Goal: Task Accomplishment & Management: Manage account settings

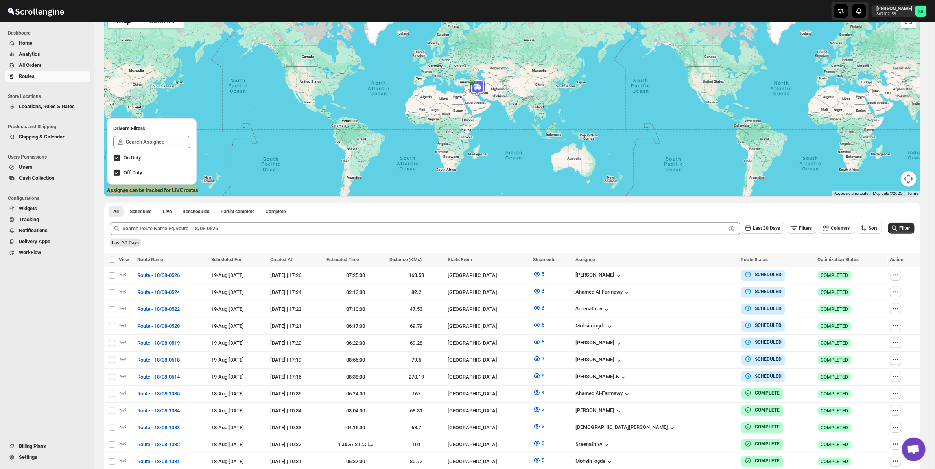
scroll to position [246, 0]
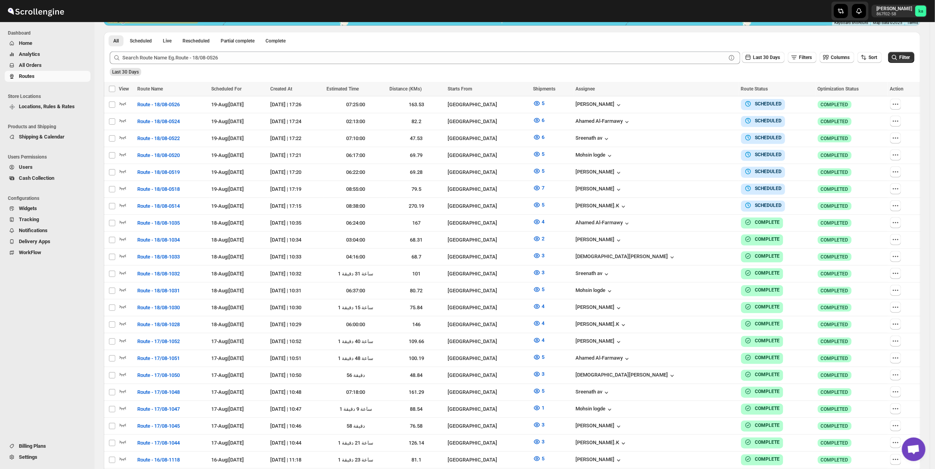
click at [43, 63] on span "All Orders" at bounding box center [54, 65] width 70 height 8
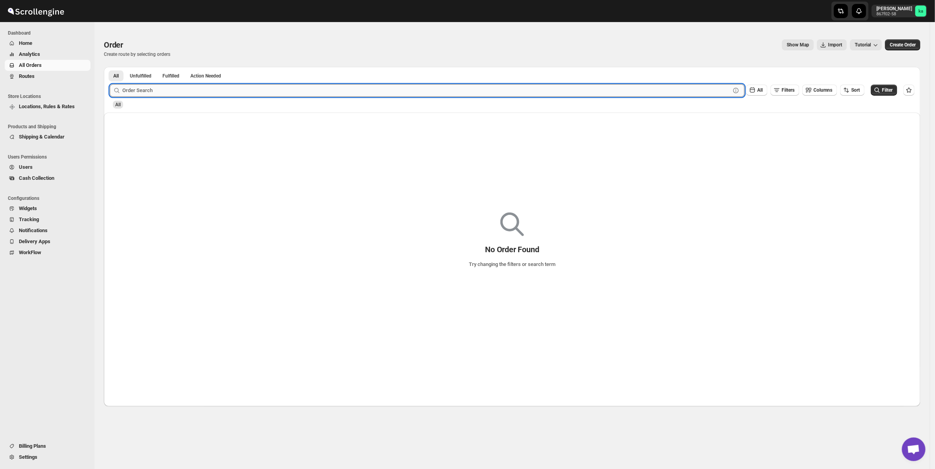
click at [236, 85] on input "text" at bounding box center [426, 90] width 608 height 13
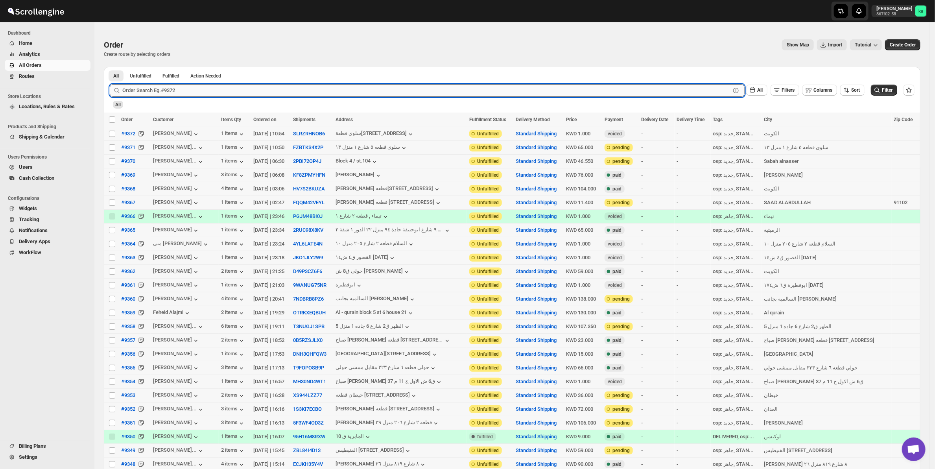
paste input "9363"
type input "9363"
click at [110, 67] on button "Submit" at bounding box center [121, 71] width 22 height 8
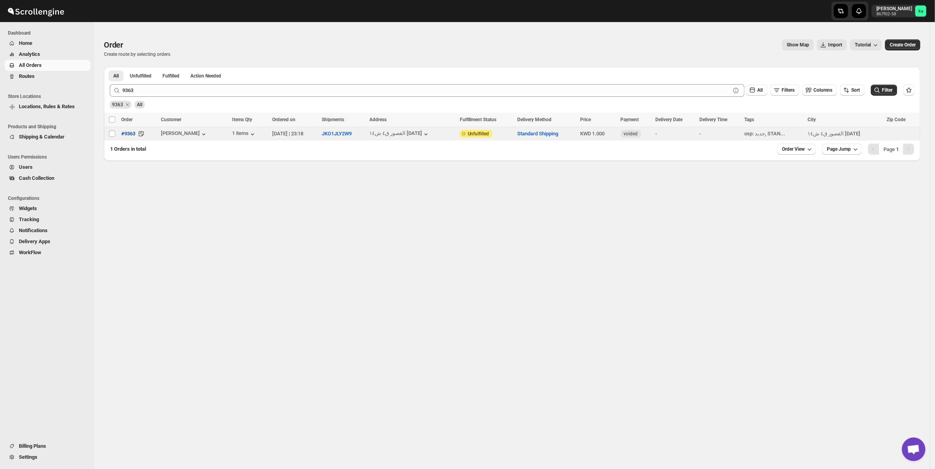
click at [117, 134] on button "#9363" at bounding box center [128, 133] width 24 height 13
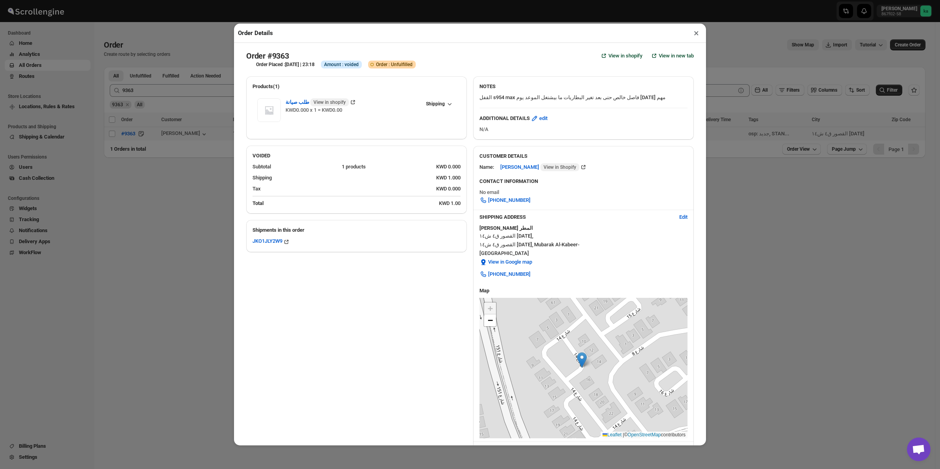
click at [693, 32] on button "×" at bounding box center [696, 33] width 11 height 11
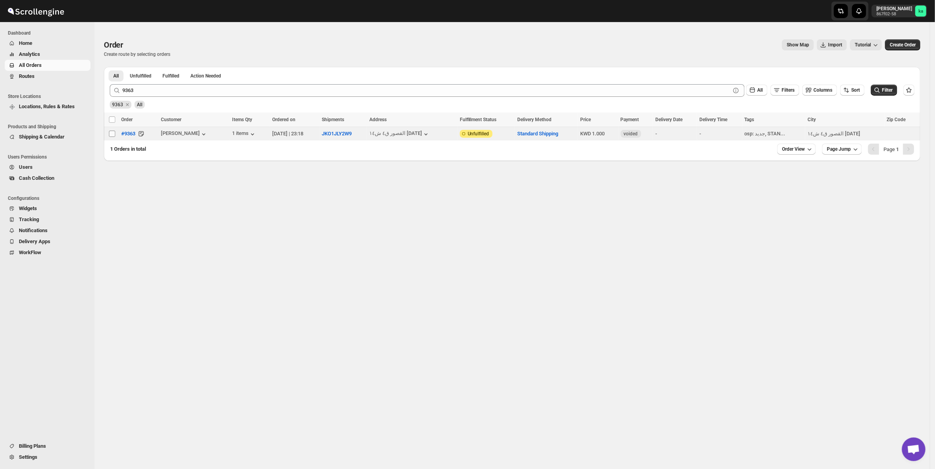
click at [111, 130] on span at bounding box center [112, 133] width 7 height 7
click at [111, 131] on input "Select order" at bounding box center [112, 134] width 6 height 6
checkbox input "false"
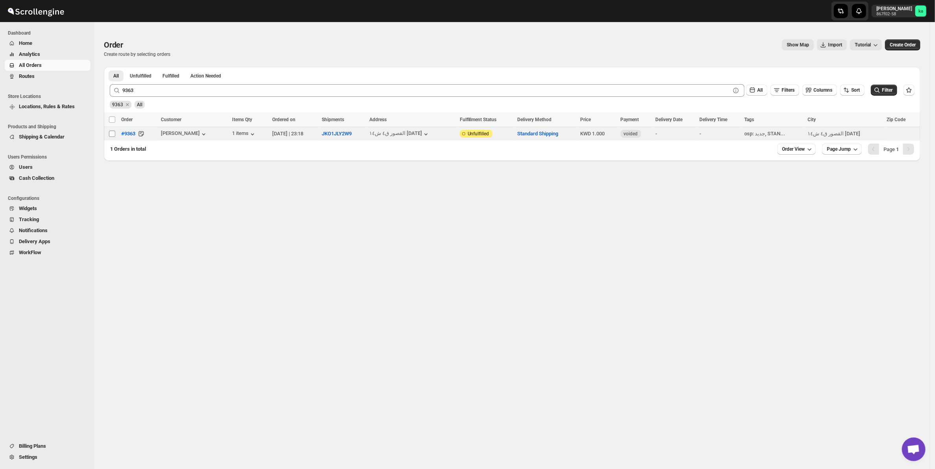
checkbox input "false"
click at [113, 131] on input "Select order" at bounding box center [112, 134] width 6 height 6
checkbox input "true"
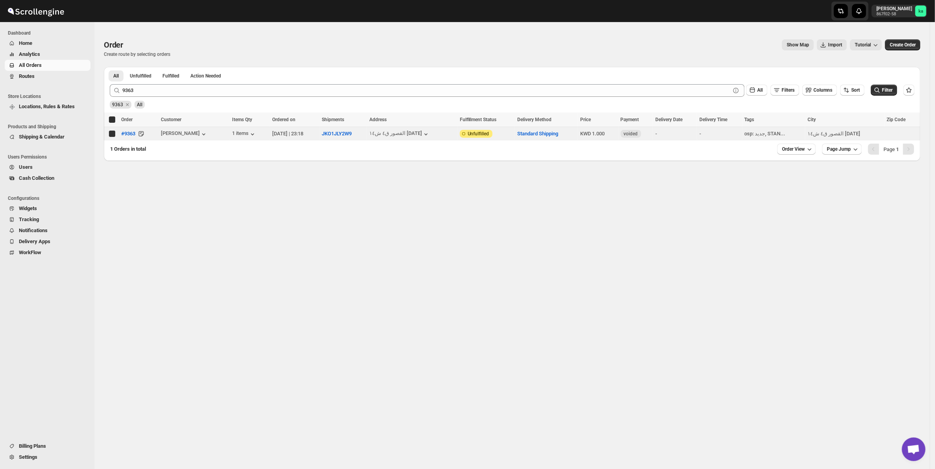
checkbox input "true"
click at [205, 123] on button "Add To Existing Route" at bounding box center [209, 119] width 53 height 9
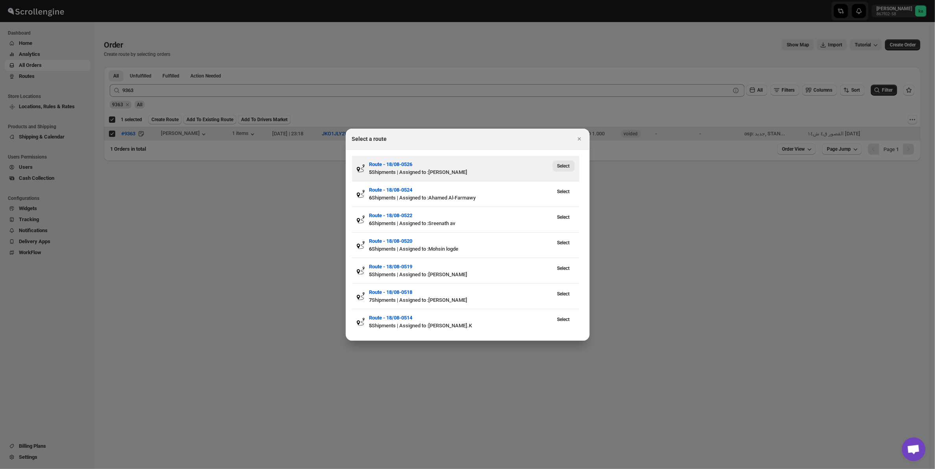
click at [563, 166] on span "Select" at bounding box center [564, 166] width 13 height 6
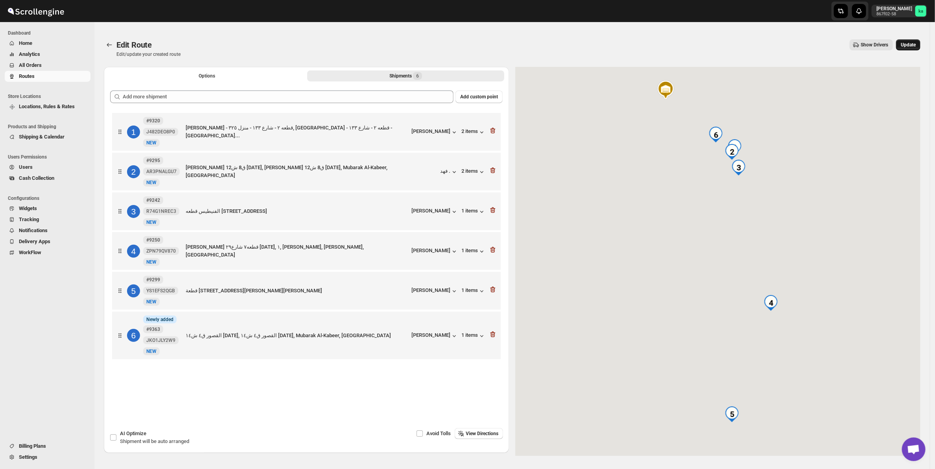
click at [921, 46] on button "Update" at bounding box center [908, 44] width 24 height 11
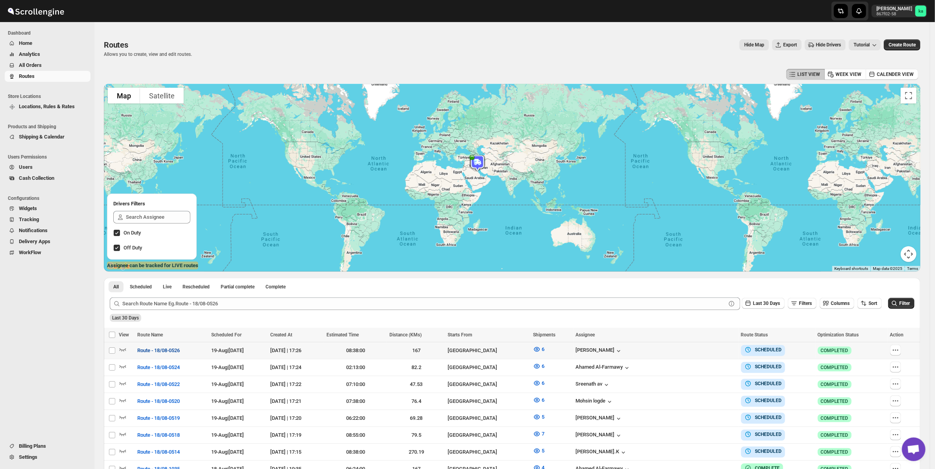
click at [164, 349] on span "Route - 18/08-0526" at bounding box center [158, 351] width 42 height 8
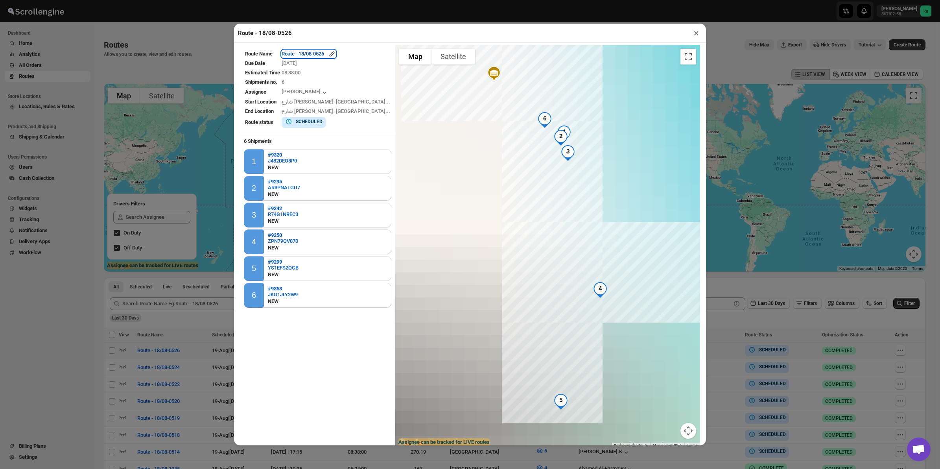
click at [336, 52] on icon "button" at bounding box center [332, 54] width 8 height 8
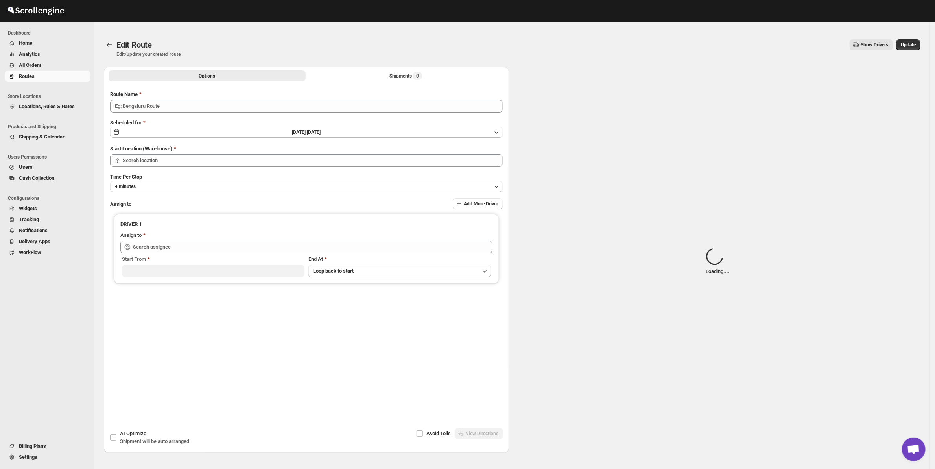
type input "Route - 18/08-0526"
type input "[GEOGRAPHIC_DATA]"
type input "[PERSON_NAME] ([EMAIL_ADDRESS][DOMAIN_NAME])"
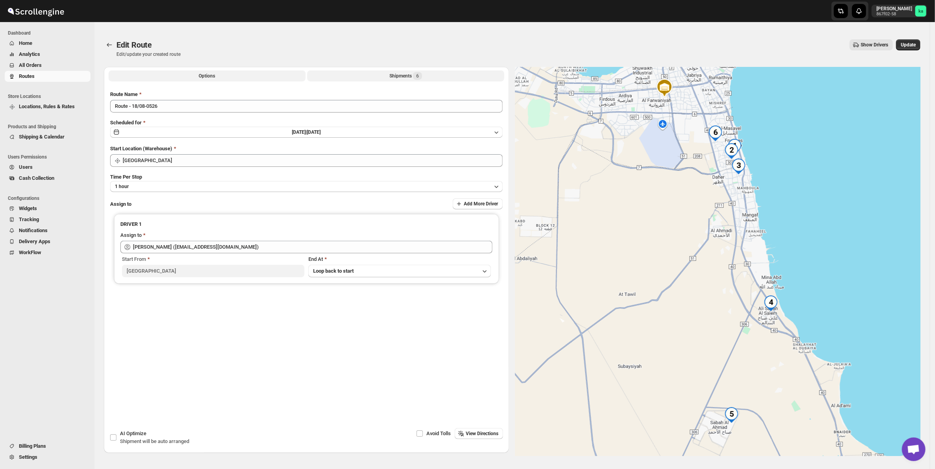
click at [350, 71] on button "Shipments 6" at bounding box center [405, 75] width 197 height 11
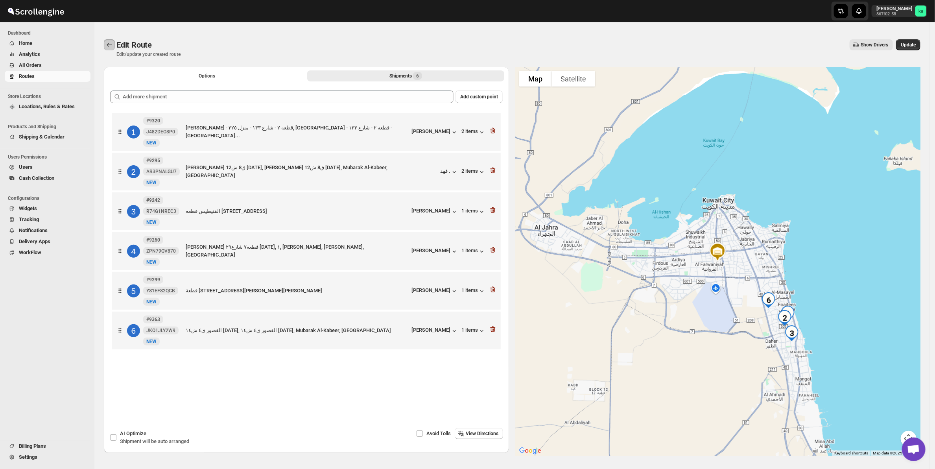
click at [112, 48] on icon "Routes" at bounding box center [109, 45] width 8 height 8
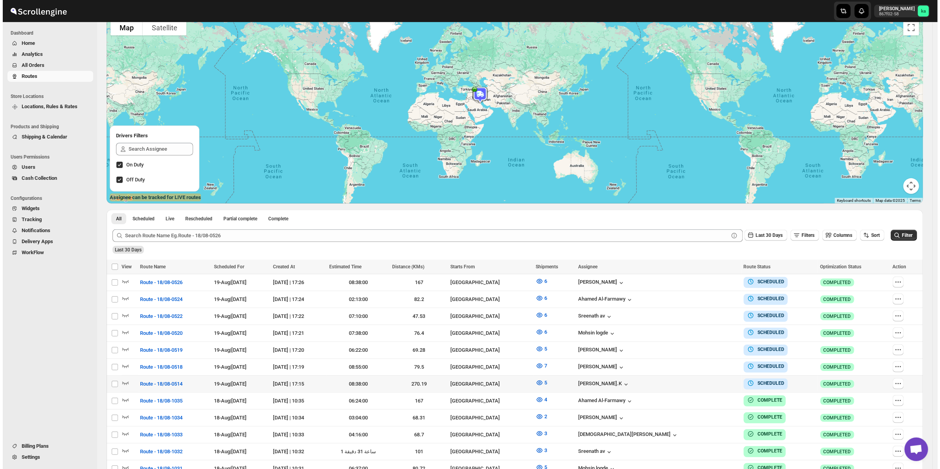
scroll to position [82, 0]
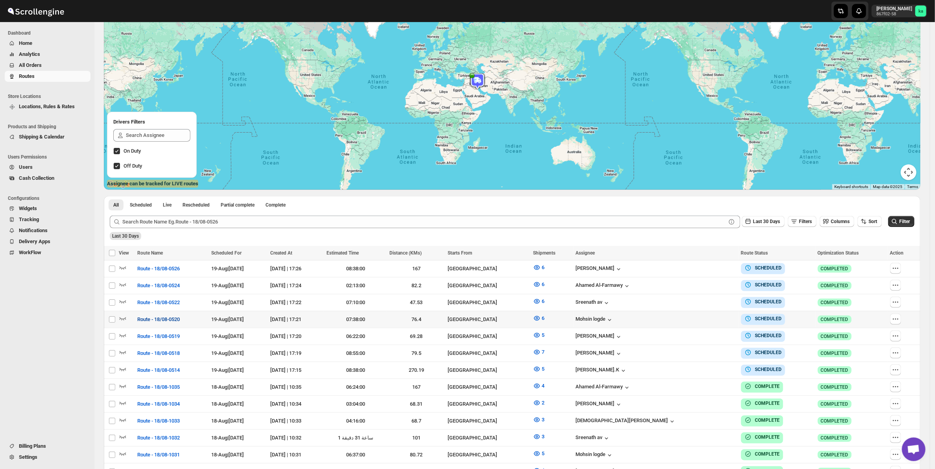
click at [164, 316] on span "Route - 18/08-0520" at bounding box center [158, 320] width 42 height 8
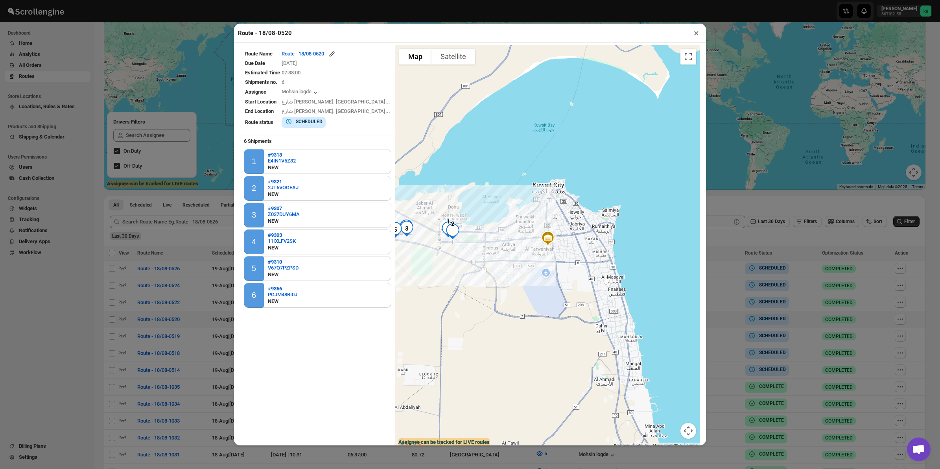
click at [314, 48] on table "Route Name Route - 18/08-0520 Due Date [DATE] Estimated Time 07:38:00 Shipments…" at bounding box center [317, 89] width 155 height 89
click at [323, 55] on div "Route - 18/08-0520" at bounding box center [309, 54] width 54 height 8
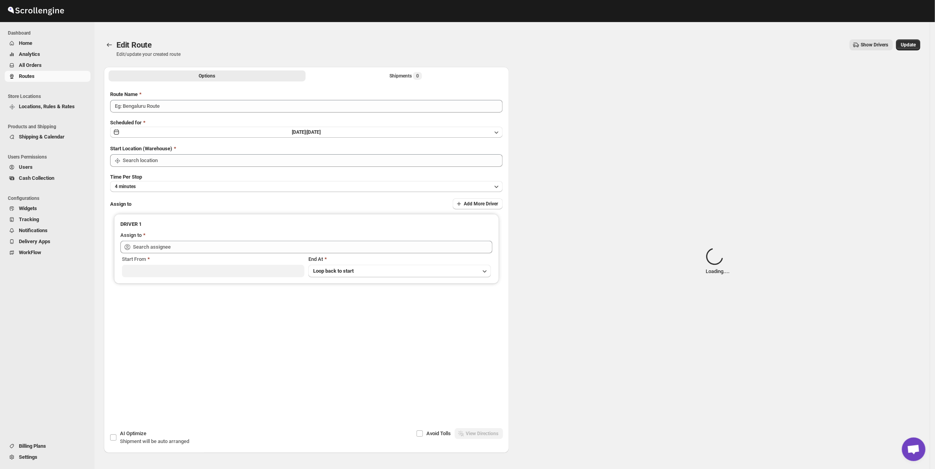
type input "Route - 18/08-0520"
type input "[GEOGRAPHIC_DATA]"
type input "Mohsin logde ([EMAIL_ADDRESS][DOMAIN_NAME])"
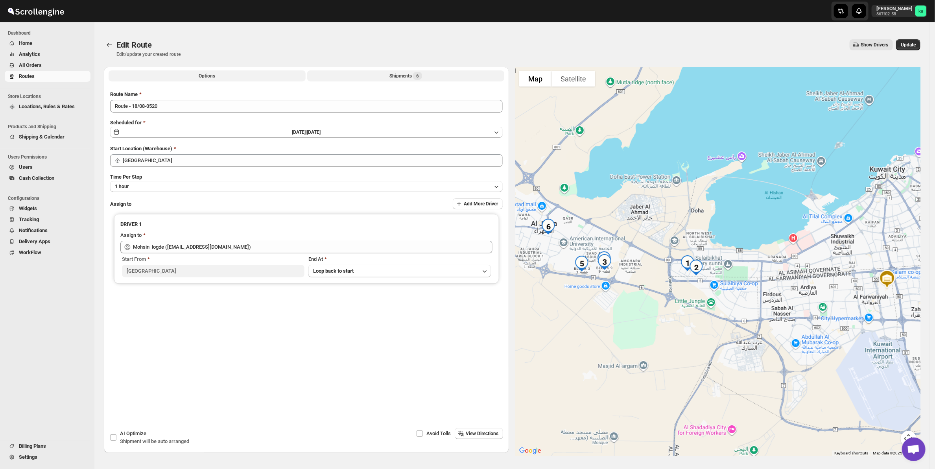
click at [416, 73] on span "6" at bounding box center [417, 76] width 9 height 8
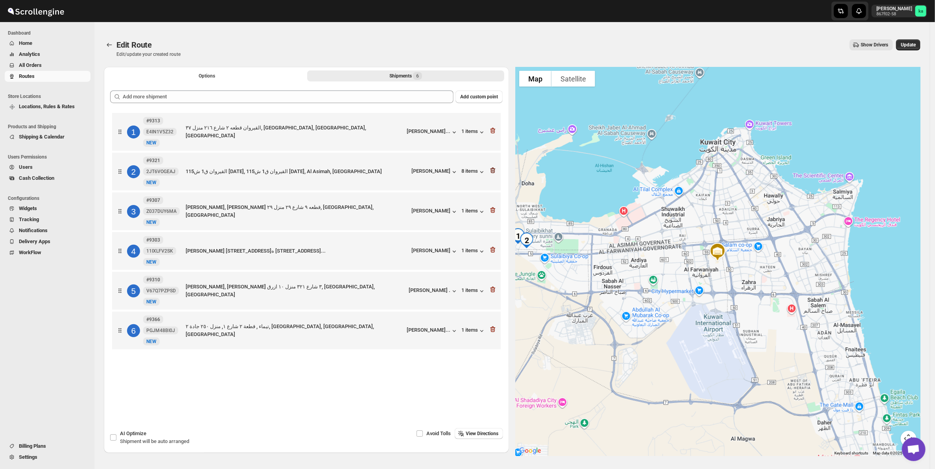
click at [494, 174] on icon "button" at bounding box center [493, 170] width 8 height 8
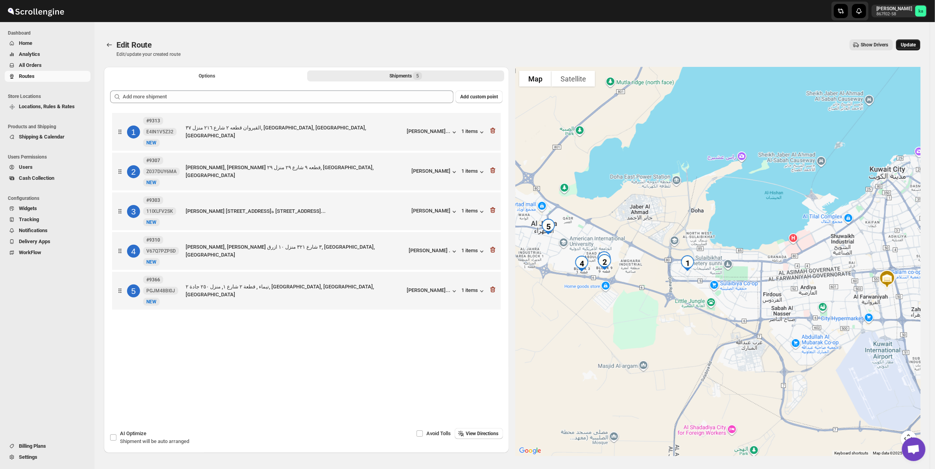
click at [916, 42] on span "Update" at bounding box center [908, 45] width 15 height 6
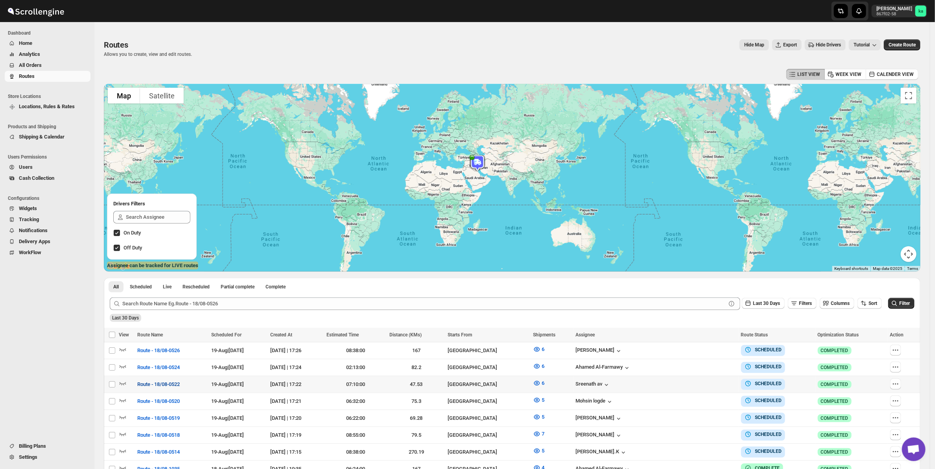
click at [162, 378] on button "Route - 18/08-0522" at bounding box center [159, 384] width 52 height 13
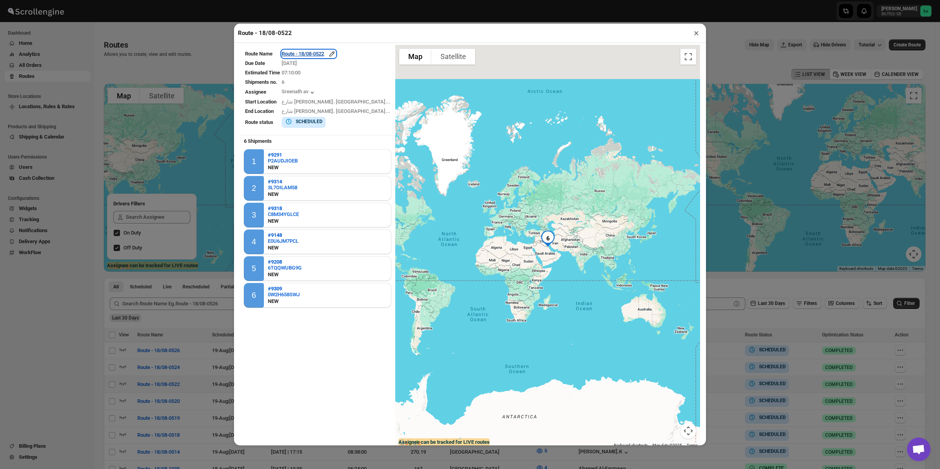
click at [325, 53] on div "Route - 18/08-0522" at bounding box center [309, 54] width 54 height 8
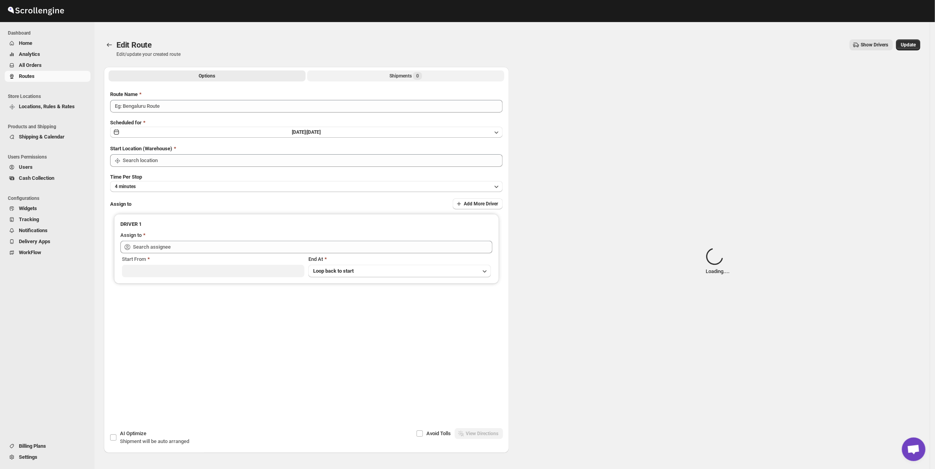
type input "Route - 18/08-0522"
type input "[GEOGRAPHIC_DATA]"
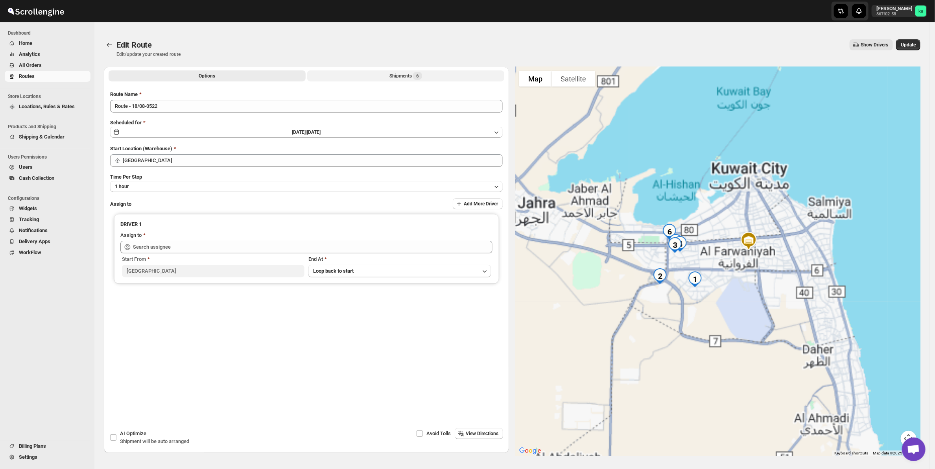
type input "Sreenath av ([EMAIL_ADDRESS][DOMAIN_NAME])"
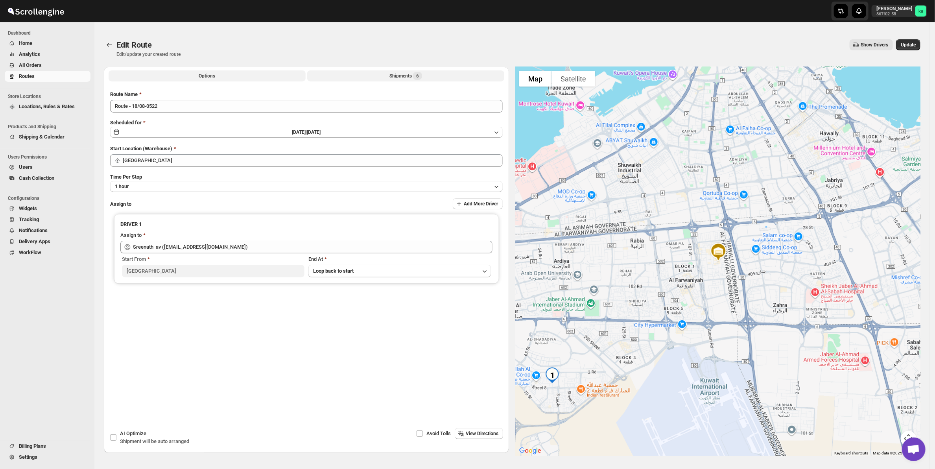
click at [428, 73] on button "Shipments 6" at bounding box center [405, 75] width 197 height 11
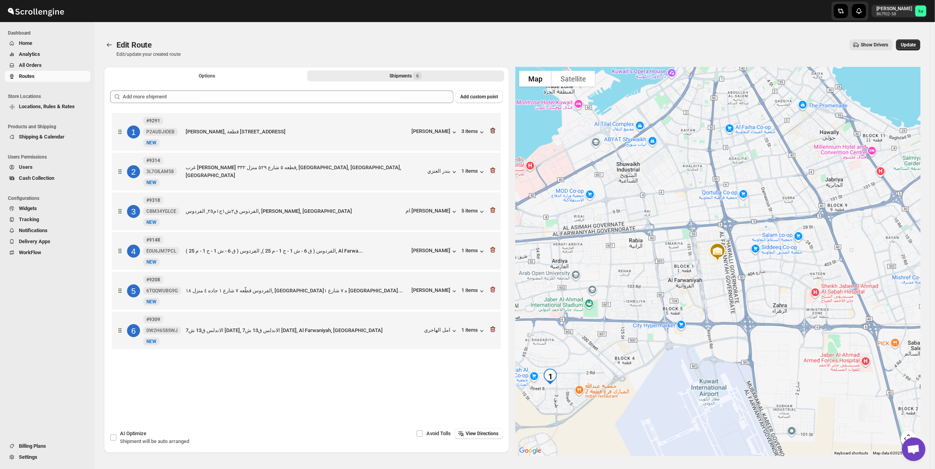
click at [494, 131] on icon "button" at bounding box center [493, 131] width 1 height 2
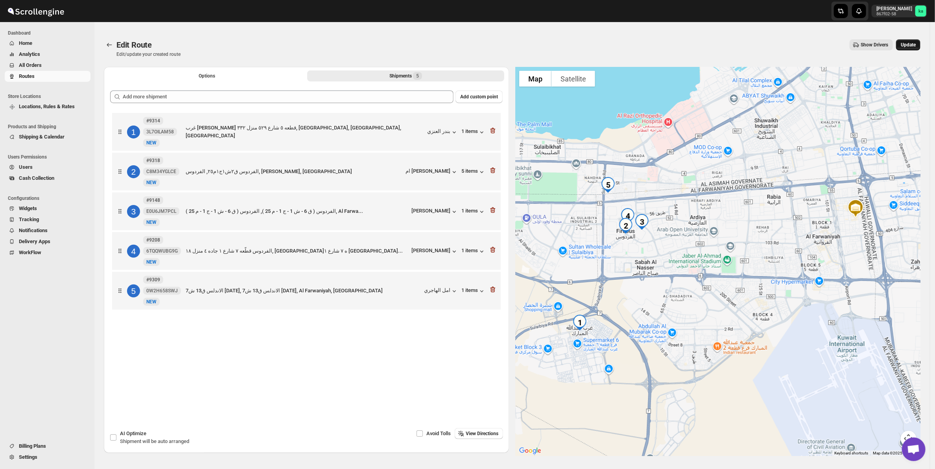
click at [917, 39] on button "Update" at bounding box center [908, 44] width 24 height 11
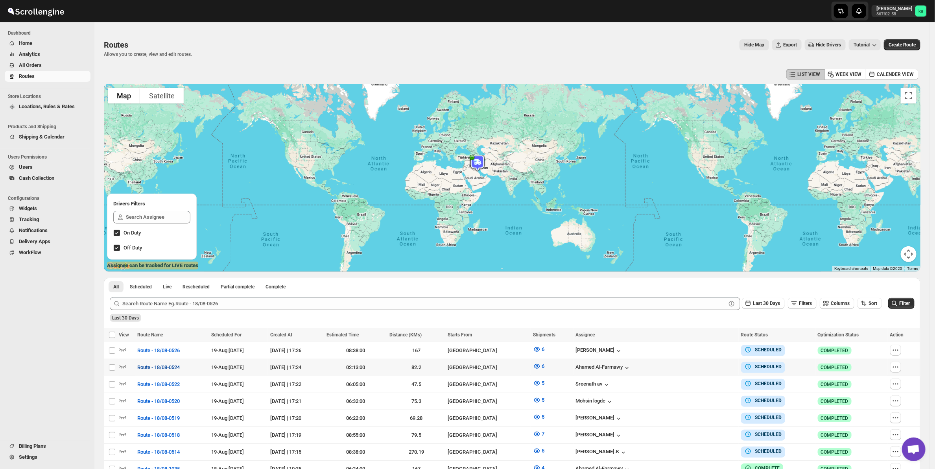
click at [166, 367] on span "Route - 18/08-0524" at bounding box center [158, 368] width 42 height 8
click at [34, 63] on span "All Orders" at bounding box center [30, 65] width 23 height 6
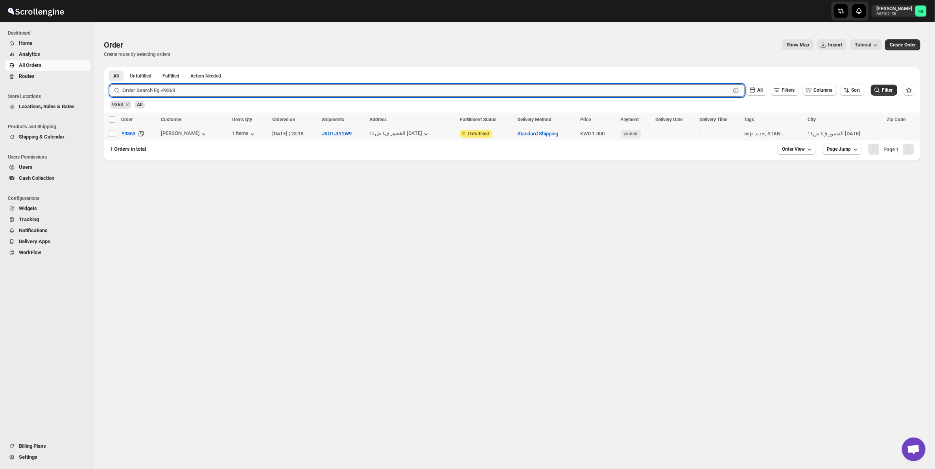
click at [247, 89] on input "text" at bounding box center [426, 90] width 608 height 13
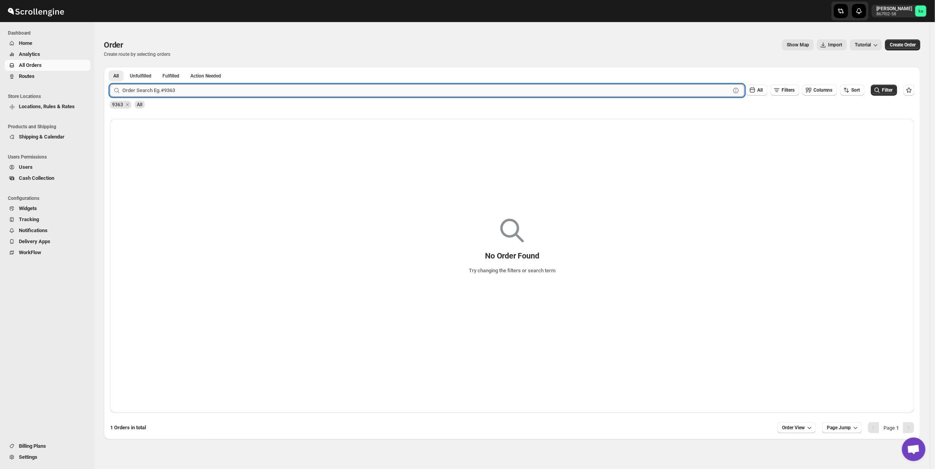
paste input "9323"
type input "9323"
click at [110, 67] on button "Submit" at bounding box center [121, 71] width 22 height 8
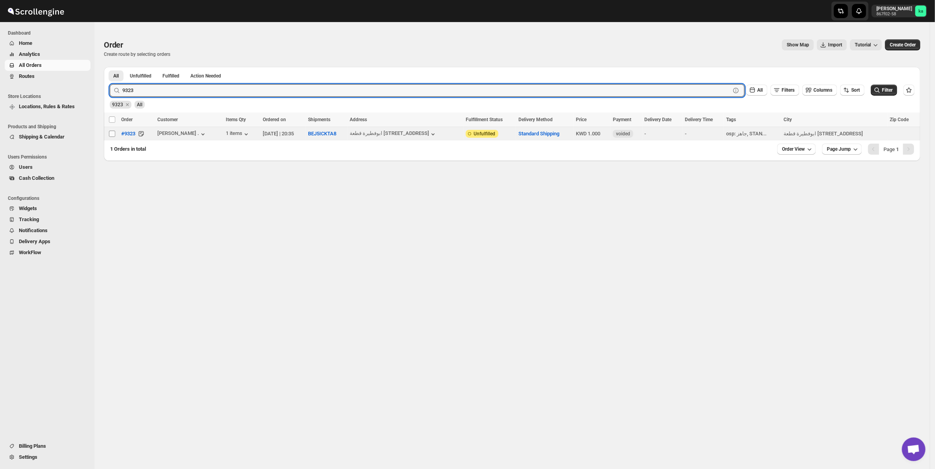
click at [111, 135] on input "Select order" at bounding box center [112, 134] width 6 height 6
checkbox input "true"
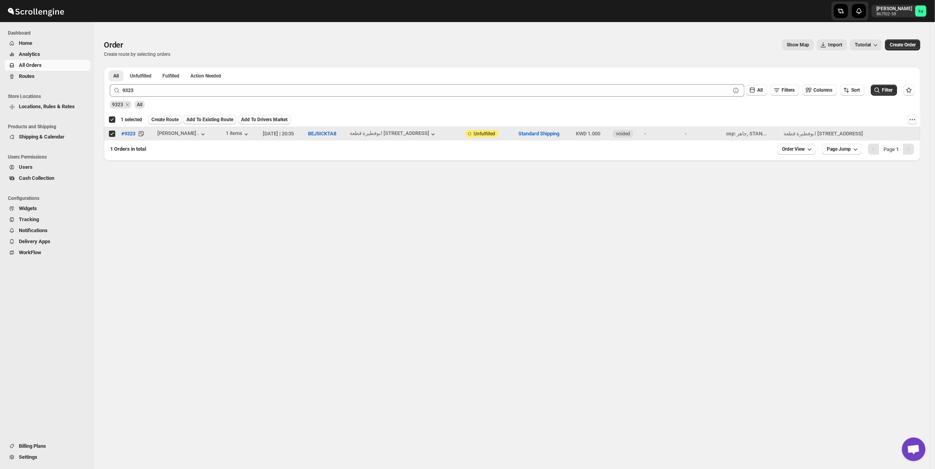
click at [199, 123] on button "Add To Existing Route" at bounding box center [209, 119] width 53 height 9
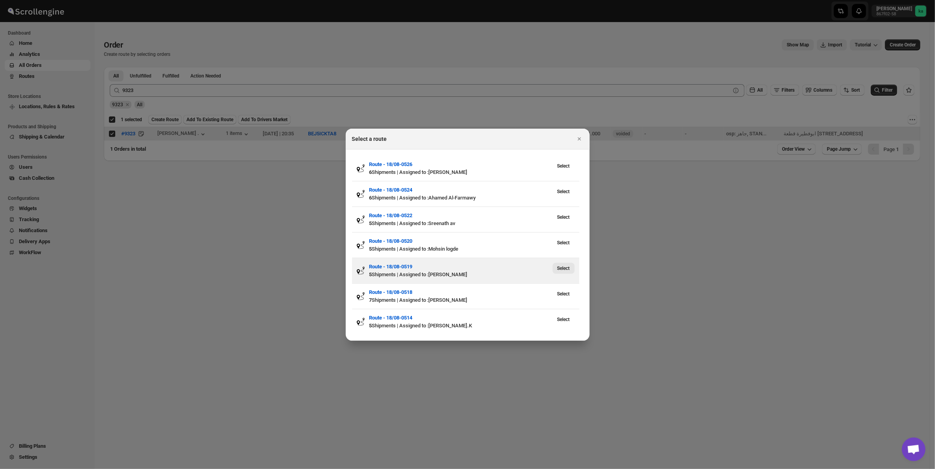
click at [566, 268] on span "Select" at bounding box center [564, 268] width 13 height 6
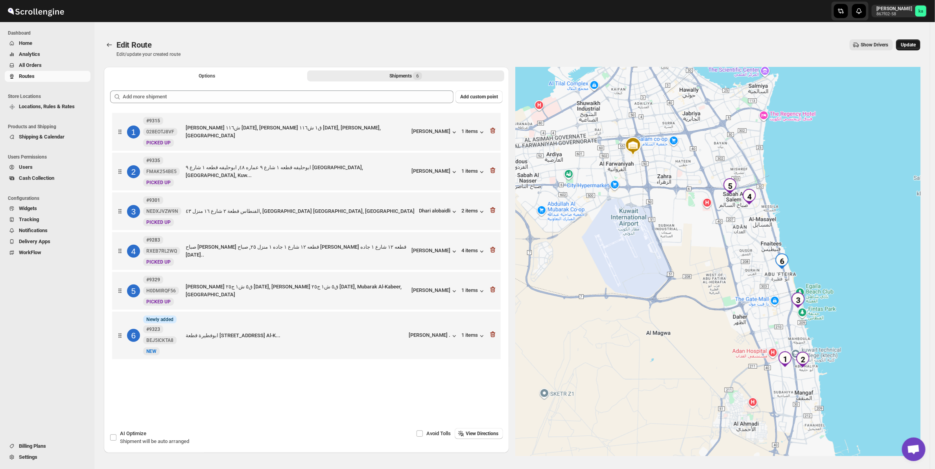
click at [915, 42] on span "Update" at bounding box center [908, 45] width 15 height 6
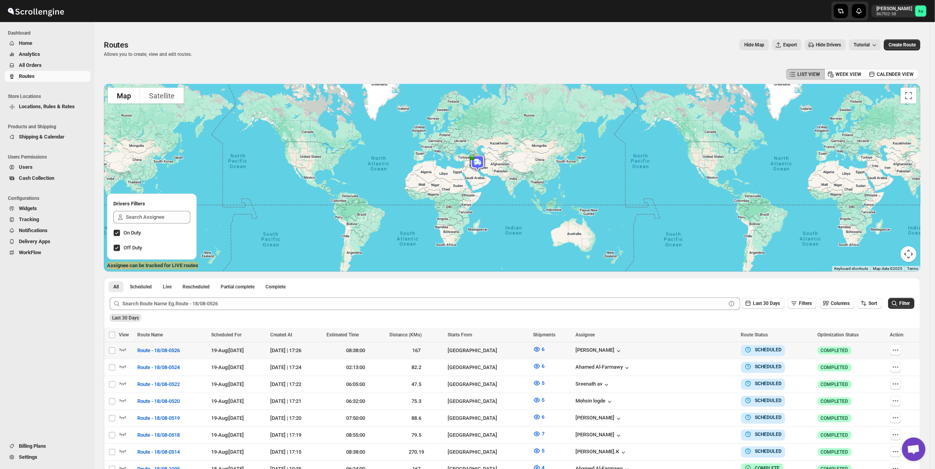
click at [161, 343] on td "Route - 18/08-0526" at bounding box center [172, 350] width 74 height 17
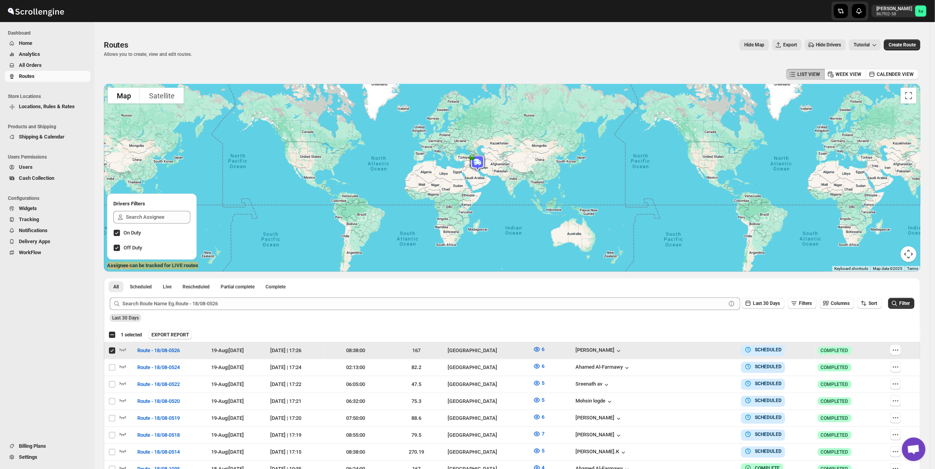
click at [111, 348] on input "Select route" at bounding box center [112, 350] width 6 height 6
checkbox input "false"
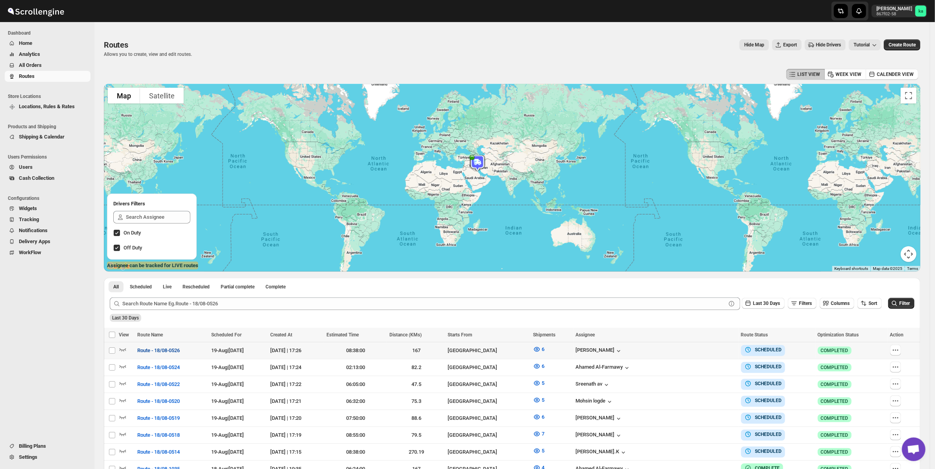
click at [151, 349] on span "Route - 18/08-0526" at bounding box center [158, 351] width 42 height 8
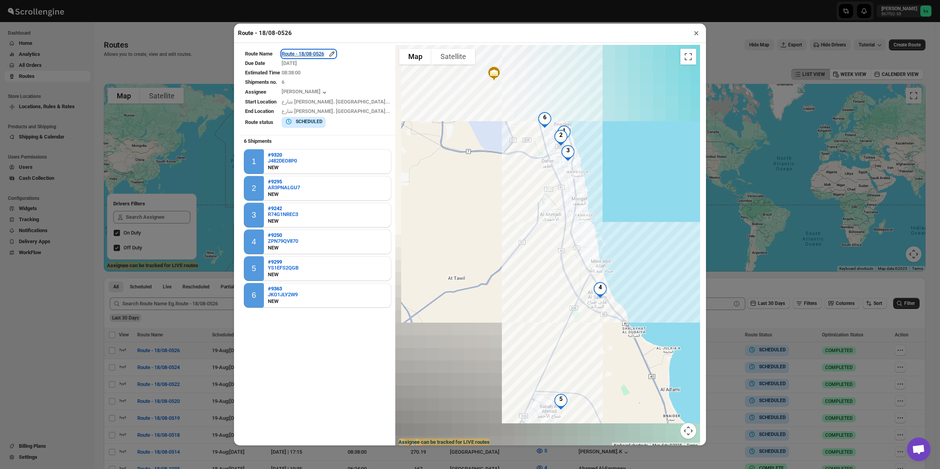
click at [321, 54] on div "Route - 18/08-0526" at bounding box center [309, 54] width 54 height 8
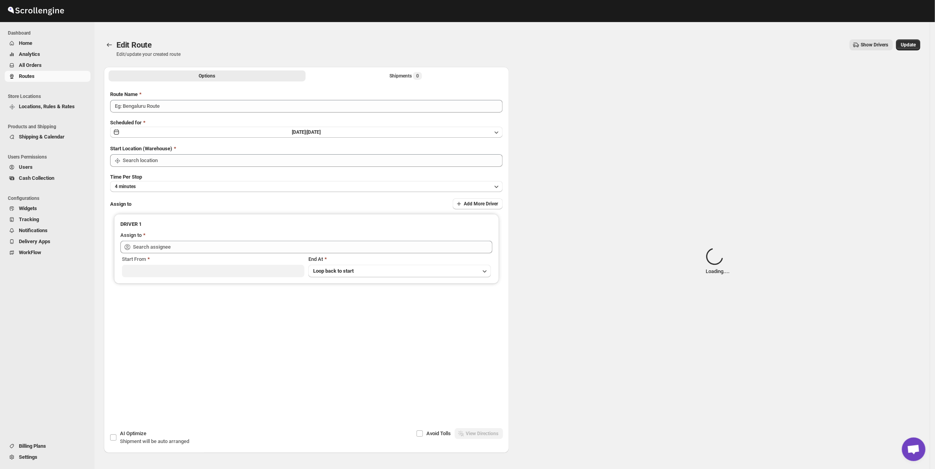
type input "Route - 18/08-0526"
drag, startPoint x: 434, startPoint y: 83, endPoint x: 427, endPoint y: 76, distance: 10.0
click at [434, 81] on div "Options Shipments Loading... More views Options Shipments Loading... More views" at bounding box center [306, 75] width 405 height 17
type input "[GEOGRAPHIC_DATA]"
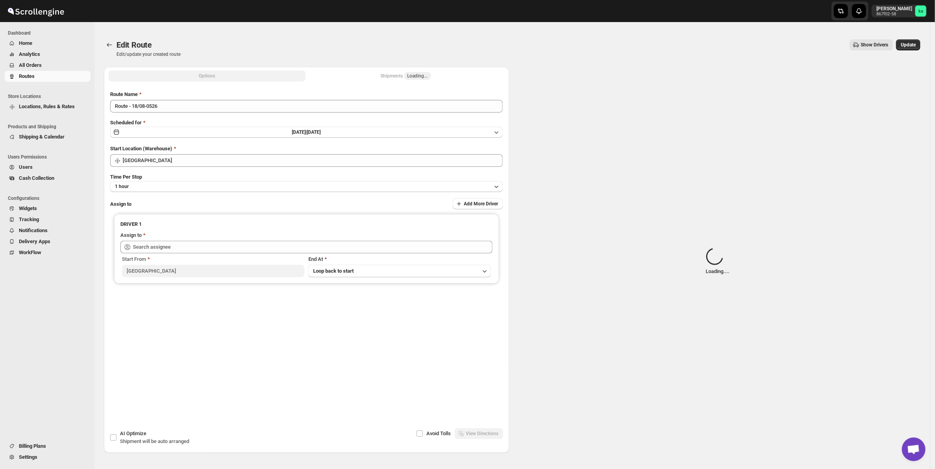
type input "[PERSON_NAME] ([EMAIL_ADDRESS][DOMAIN_NAME])"
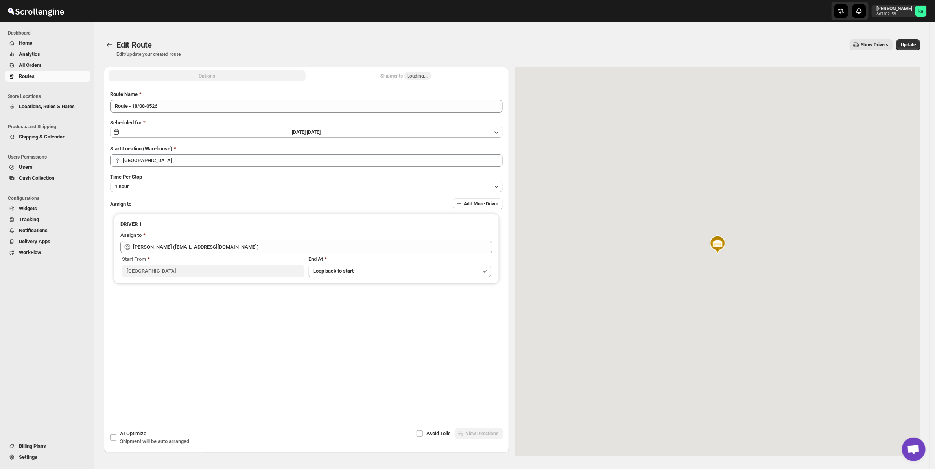
click at [424, 73] on div "Shipments Loading..." at bounding box center [406, 76] width 50 height 8
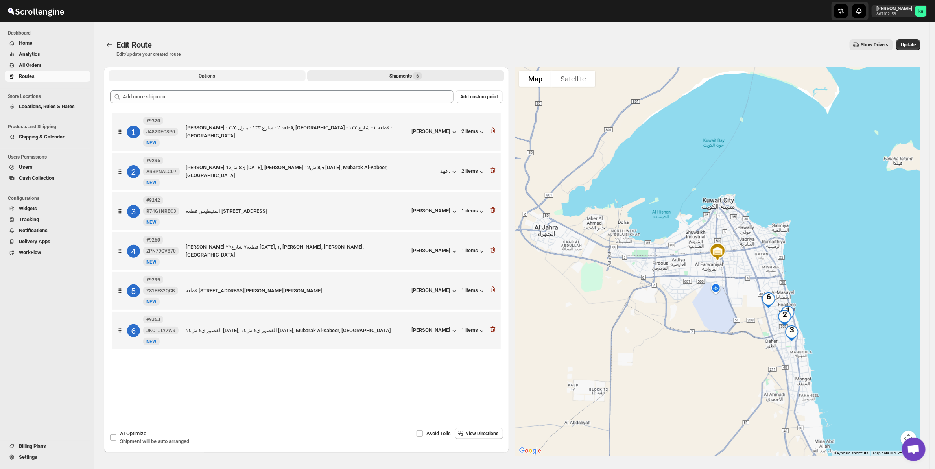
click at [225, 75] on button "Options" at bounding box center [207, 75] width 197 height 11
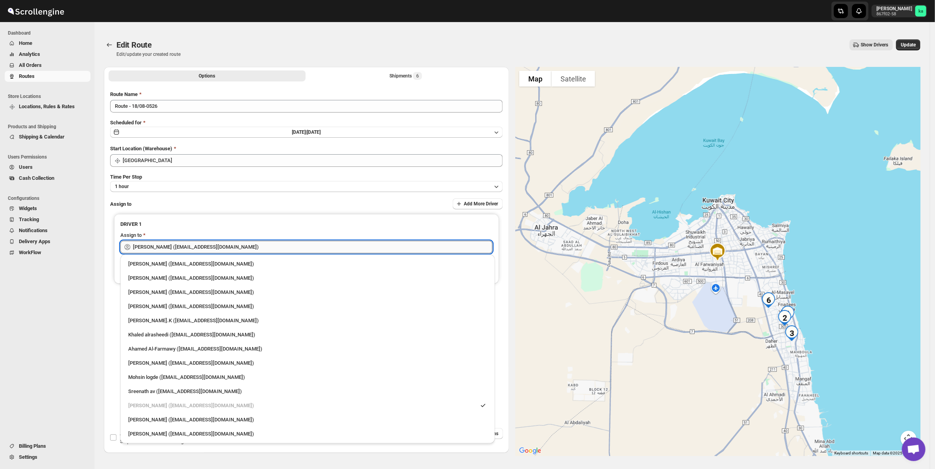
click at [209, 249] on input "[PERSON_NAME] ([EMAIL_ADDRESS][DOMAIN_NAME])" at bounding box center [313, 247] width 360 height 13
click at [210, 249] on input "[PERSON_NAME] ([EMAIL_ADDRESS][DOMAIN_NAME])" at bounding box center [313, 247] width 360 height 13
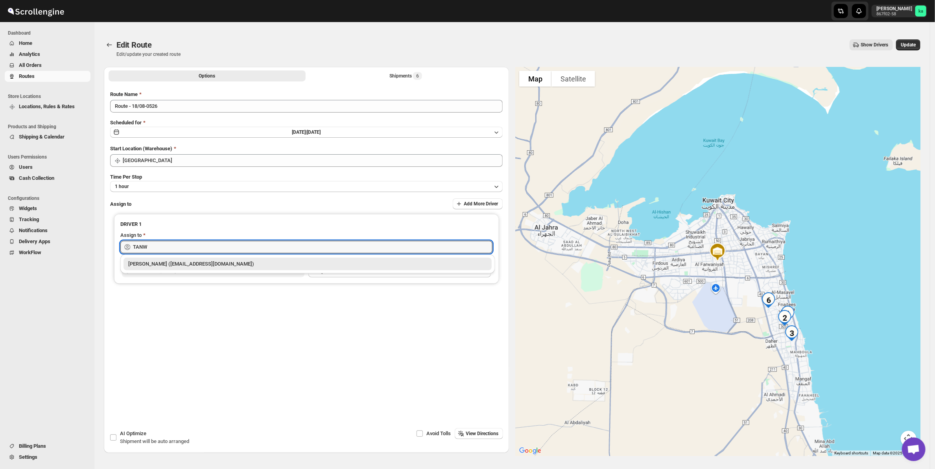
click at [237, 264] on div "[PERSON_NAME] ([EMAIL_ADDRESS][DOMAIN_NAME])" at bounding box center [307, 264] width 359 height 8
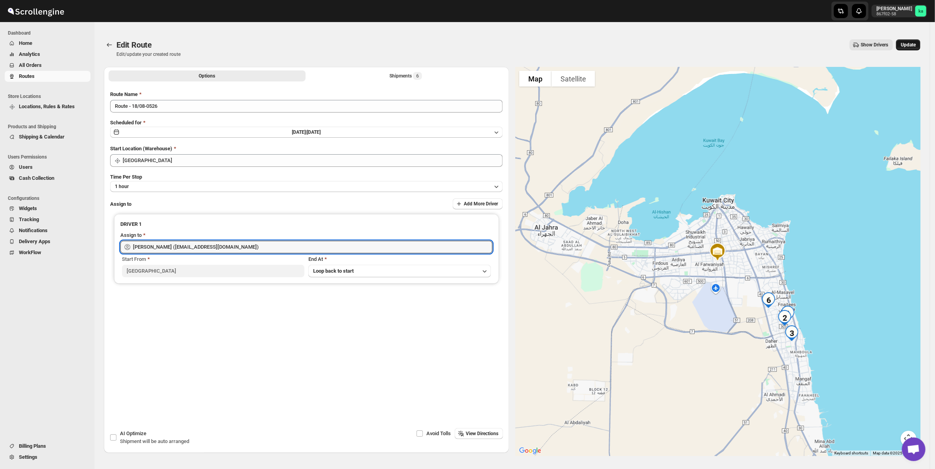
type input "[PERSON_NAME] ([EMAIL_ADDRESS][DOMAIN_NAME])"
click at [916, 42] on span "Update" at bounding box center [908, 45] width 15 height 6
